Goal: Information Seeking & Learning: Learn about a topic

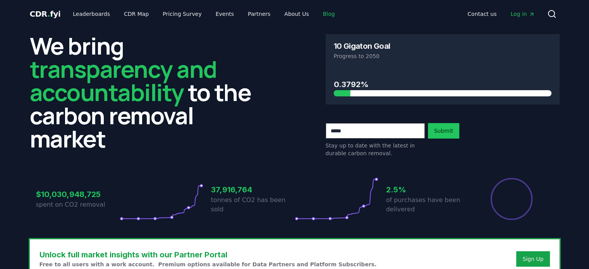
drag, startPoint x: 321, startPoint y: 11, endPoint x: 317, endPoint y: 10, distance: 4.8
click at [291, 11] on link "Blog" at bounding box center [329, 14] width 24 height 14
click at [291, 14] on link "Blog" at bounding box center [329, 14] width 24 height 14
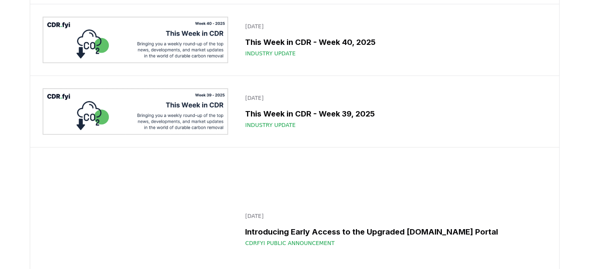
scroll to position [2, 0]
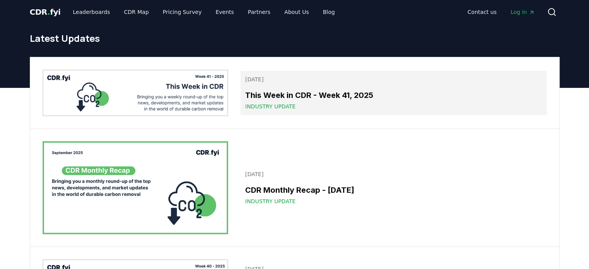
click at [256, 96] on h3 "This Week in CDR - Week 41, 2025" at bounding box center [393, 95] width 296 height 12
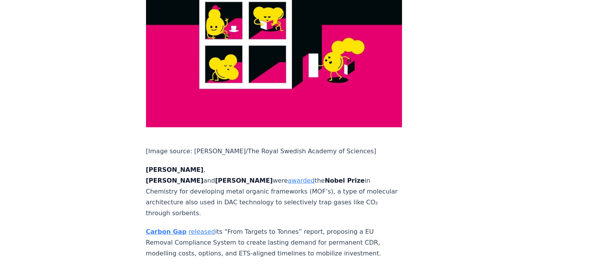
scroll to position [2091, 0]
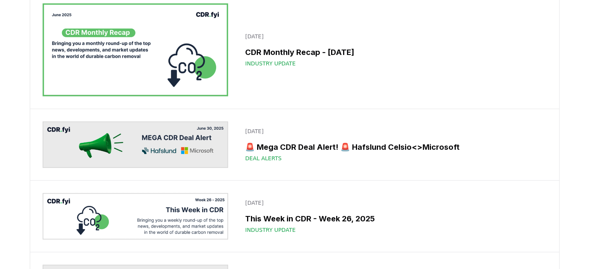
scroll to position [2, 0]
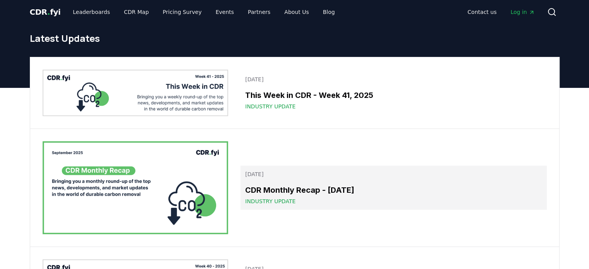
click at [265, 177] on p "[DATE]" at bounding box center [393, 174] width 296 height 8
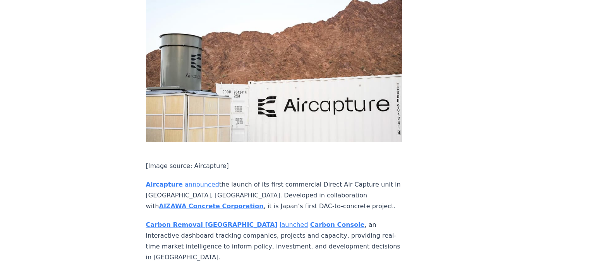
scroll to position [1859, 0]
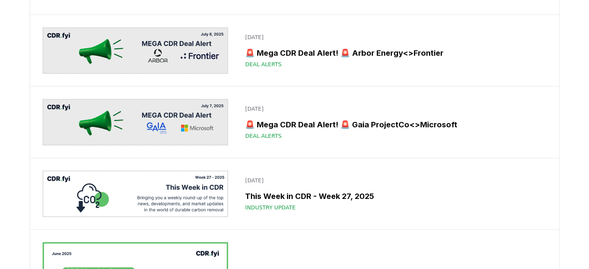
scroll to position [2, 0]
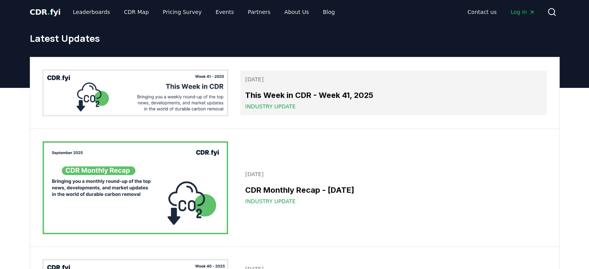
click at [291, 91] on h3 "This Week in CDR - Week 41, 2025" at bounding box center [393, 95] width 296 height 12
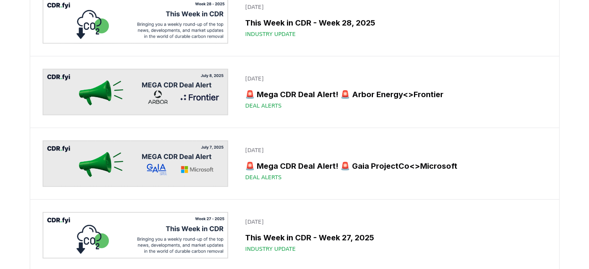
scroll to position [2, 0]
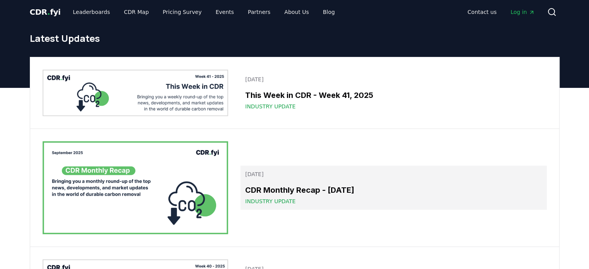
click at [291, 184] on h3 "CDR Monthly Recap - [DATE]" at bounding box center [393, 190] width 296 height 12
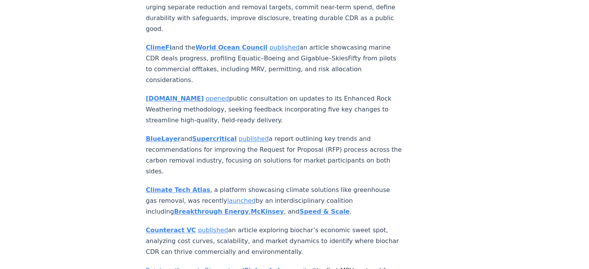
scroll to position [4065, 0]
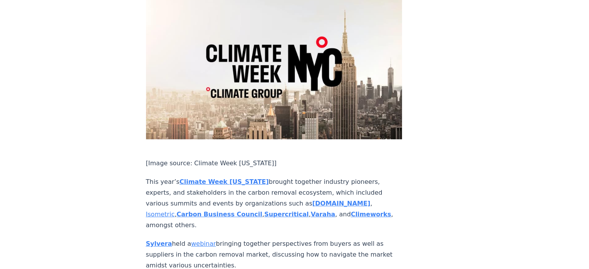
scroll to position [637, 0]
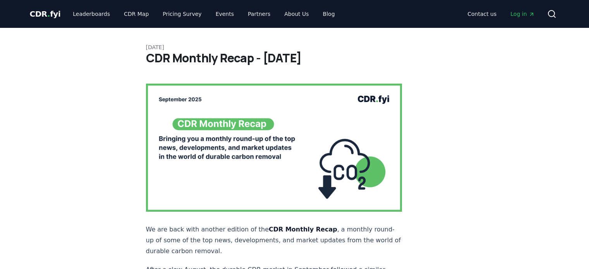
scroll to position [637, 0]
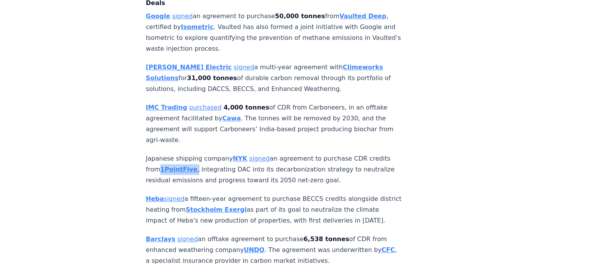
drag, startPoint x: 214, startPoint y: 133, endPoint x: 181, endPoint y: 135, distance: 32.6
click at [181, 153] on p "Japanese shipping company NYK signed an agreement to purchase CDR credits from …" at bounding box center [274, 169] width 256 height 33
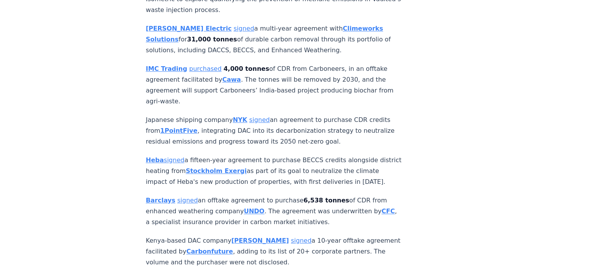
click at [325, 70] on p "IMC Trading purchased 4,000 tonnes of CDR from Carboneers, in an offtake agreem…" at bounding box center [274, 84] width 256 height 43
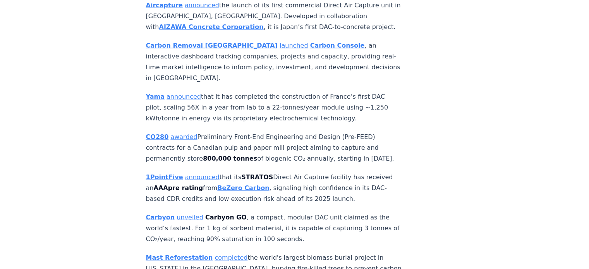
scroll to position [637, 0]
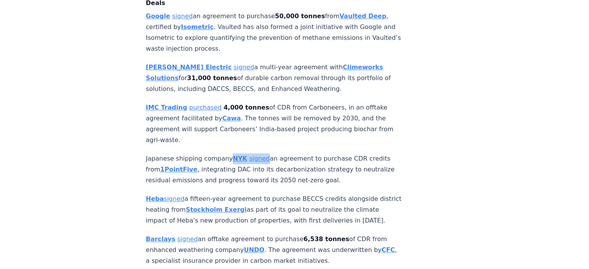
drag, startPoint x: 224, startPoint y: 122, endPoint x: 260, endPoint y: 121, distance: 36.4
click at [260, 153] on p "Japanese shipping company NYK signed an agreement to purchase CDR credits from …" at bounding box center [274, 169] width 256 height 33
copy p "NYK signed"
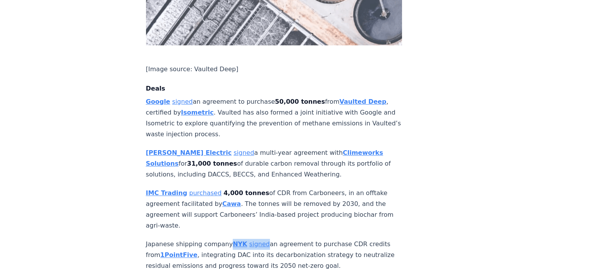
scroll to position [443, 0]
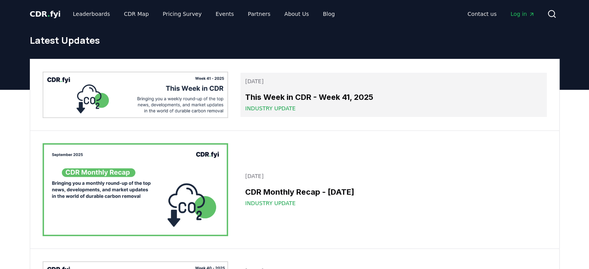
click at [288, 98] on h3 "This Week in CDR - Week 41, 2025" at bounding box center [393, 97] width 296 height 12
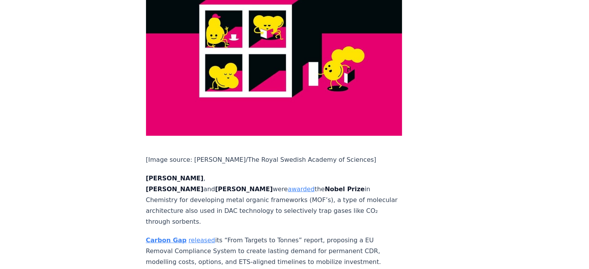
scroll to position [2053, 0]
